Goal: Check status: Check status

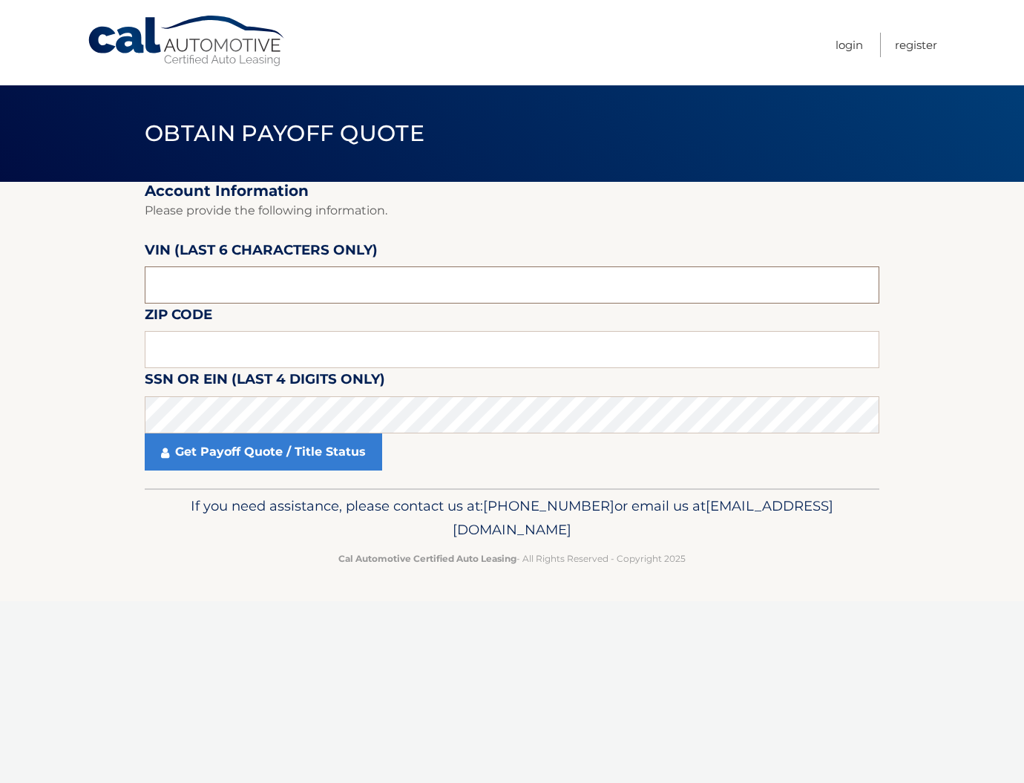
drag, startPoint x: 234, startPoint y: 287, endPoint x: 226, endPoint y: 298, distance: 13.7
click at [211, 339] on input "text" at bounding box center [512, 349] width 735 height 37
click at [259, 347] on input "text" at bounding box center [512, 349] width 735 height 37
type input "11746"
click at [345, 206] on p "Please provide the following information." at bounding box center [512, 210] width 735 height 21
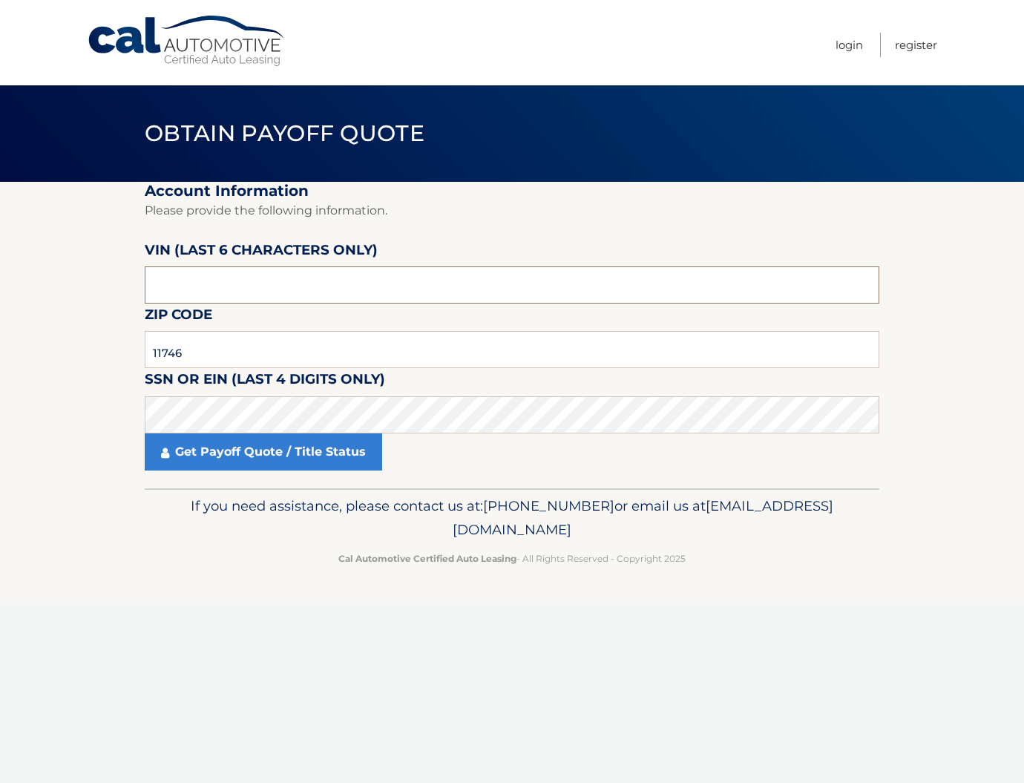
click at [324, 275] on input "text" at bounding box center [512, 284] width 735 height 37
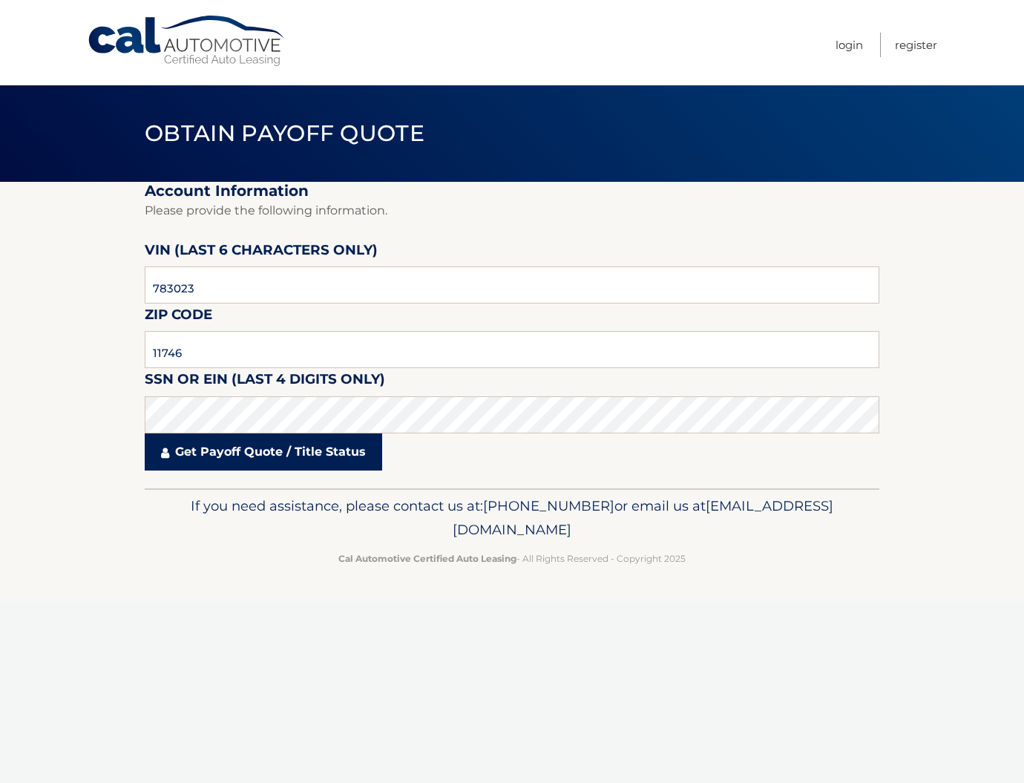
click at [281, 460] on link "Get Payoff Quote / Title Status" at bounding box center [263, 451] width 237 height 37
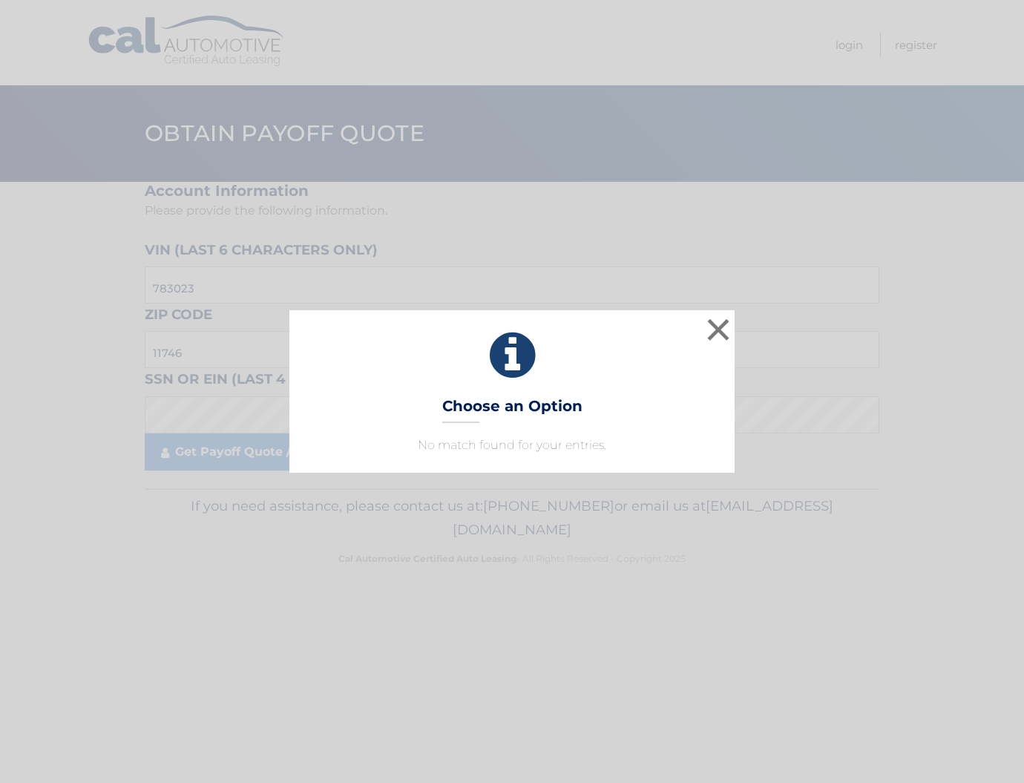
drag, startPoint x: 718, startPoint y: 332, endPoint x: 703, endPoint y: 337, distance: 15.0
click at [717, 332] on button "×" at bounding box center [718, 330] width 30 height 30
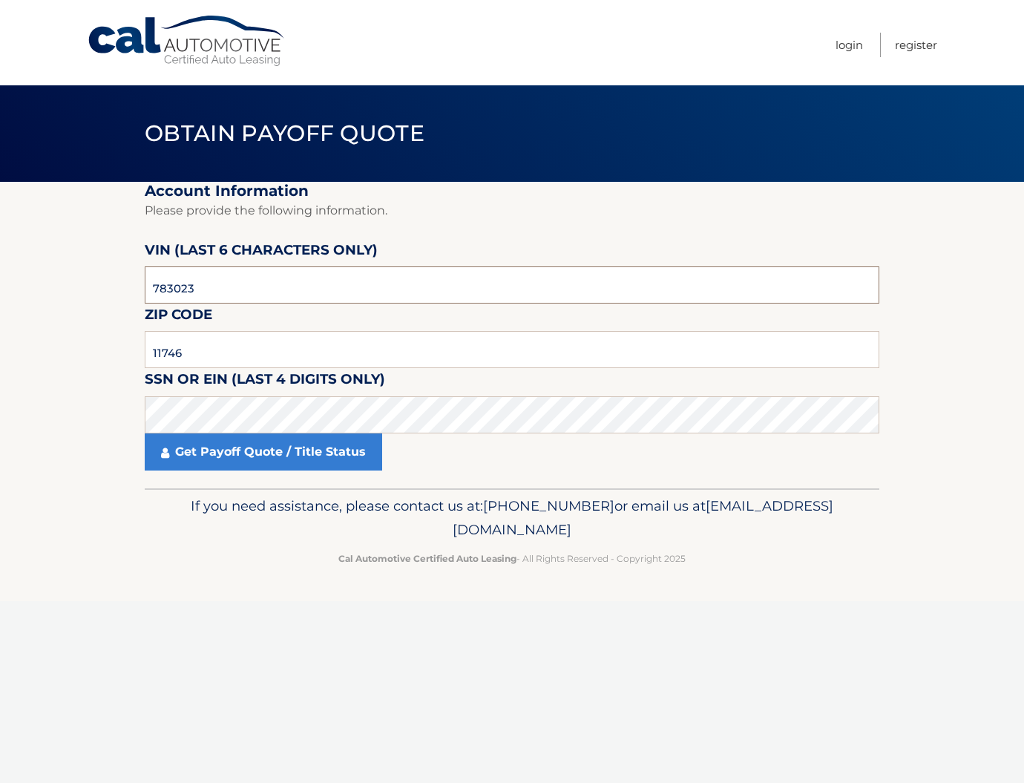
drag, startPoint x: 138, startPoint y: 291, endPoint x: -48, endPoint y: 283, distance: 186.4
click at [0, 283] on html "Cal Automotive Menu Login Register Obtain Payoff Quote 783023" at bounding box center [512, 391] width 1024 height 783
type input "751427"
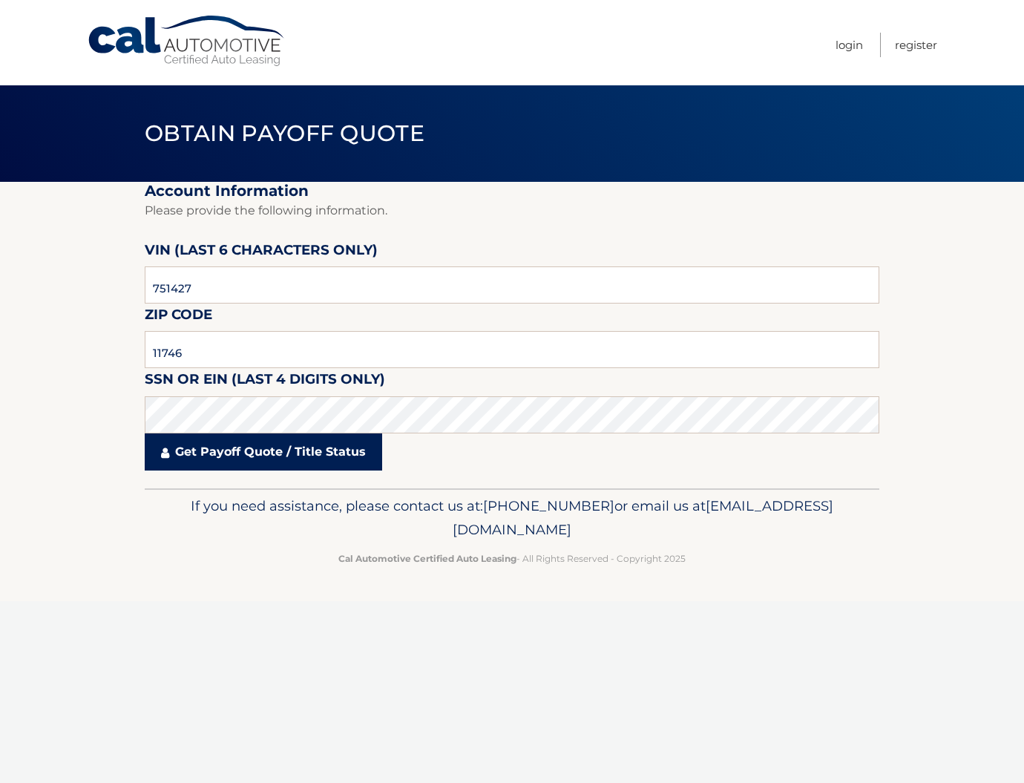
click at [232, 460] on link "Get Payoff Quote / Title Status" at bounding box center [263, 451] width 237 height 37
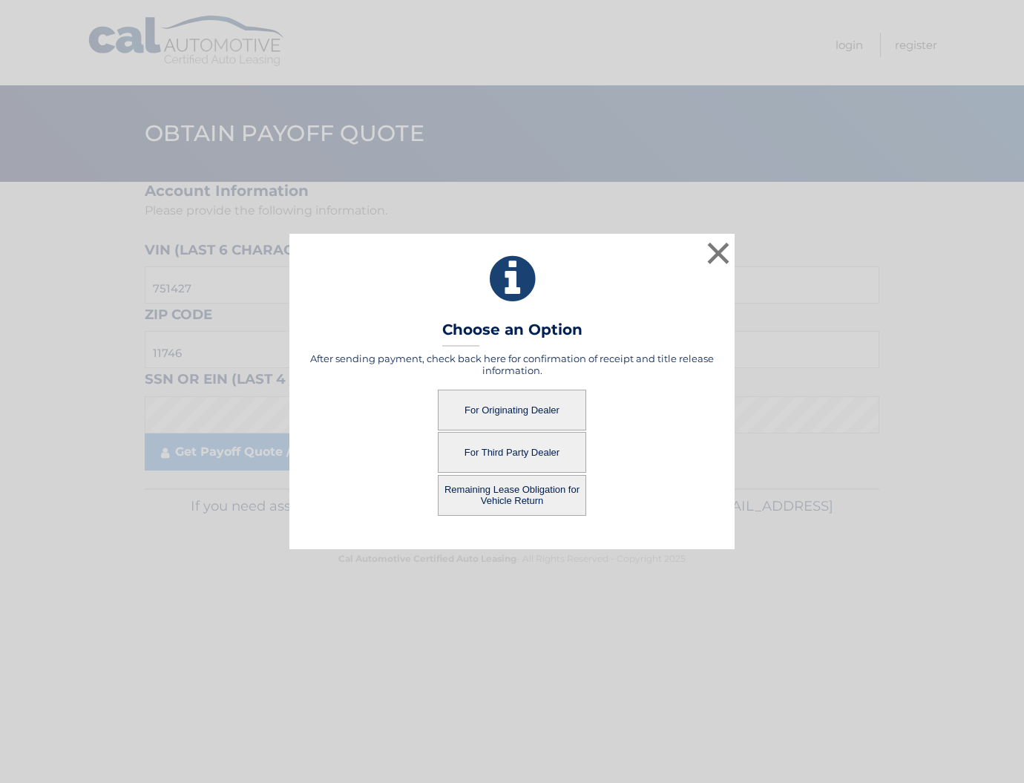
click at [537, 405] on button "For Originating Dealer" at bounding box center [512, 410] width 148 height 41
click at [525, 406] on button "For Originating Dealer" at bounding box center [512, 410] width 148 height 41
